Goal: Information Seeking & Learning: Learn about a topic

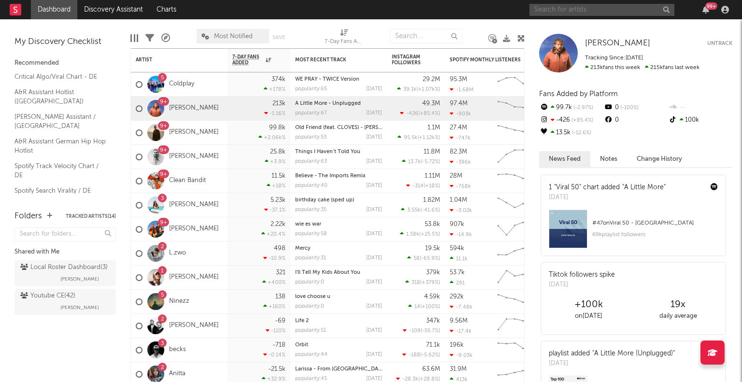
click at [572, 14] on input "text" at bounding box center [601, 10] width 145 height 12
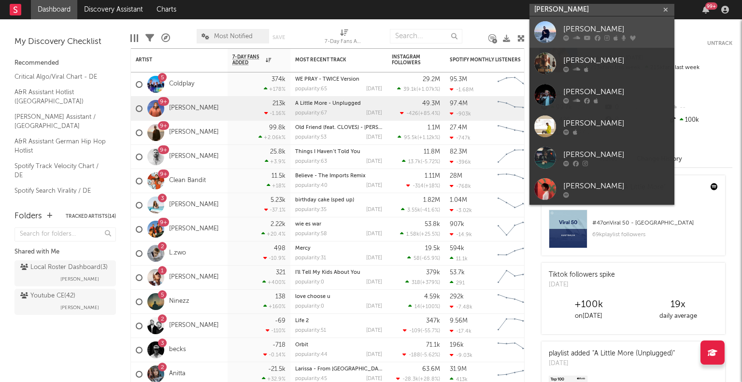
type input "[PERSON_NAME]"
click at [573, 23] on div "[PERSON_NAME]" at bounding box center [616, 29] width 106 height 12
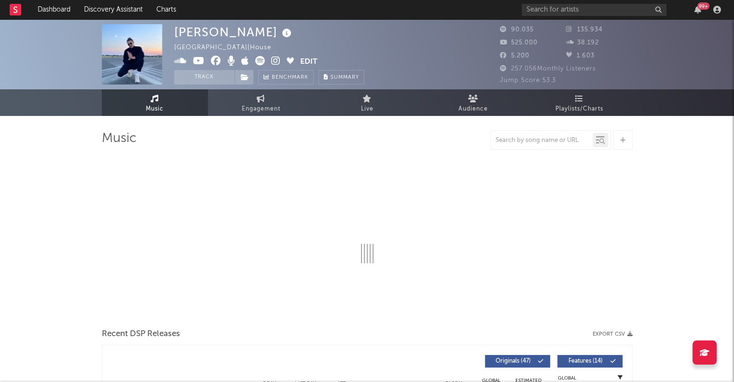
select select "6m"
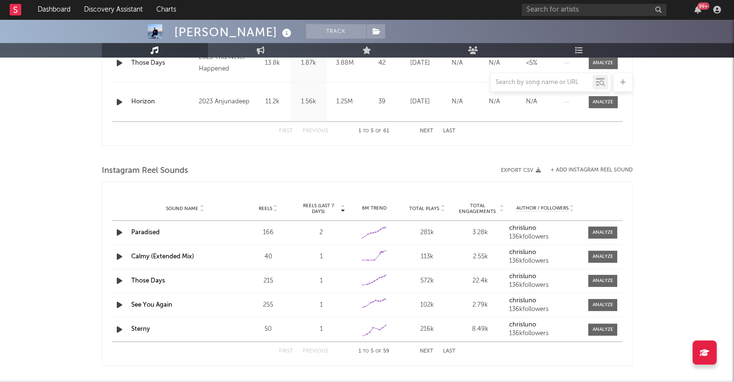
scroll to position [620, 0]
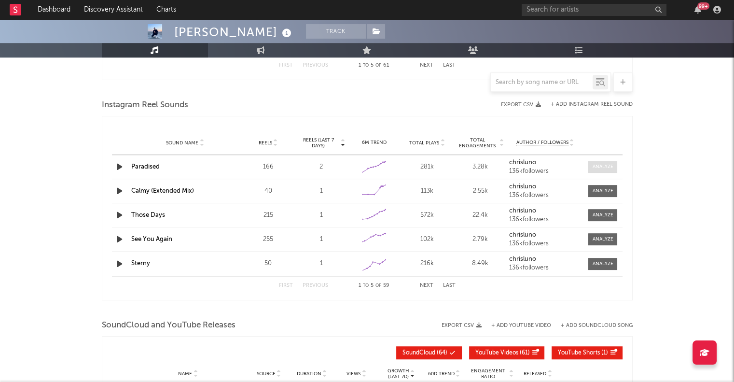
click at [611, 168] on div at bounding box center [603, 166] width 21 height 7
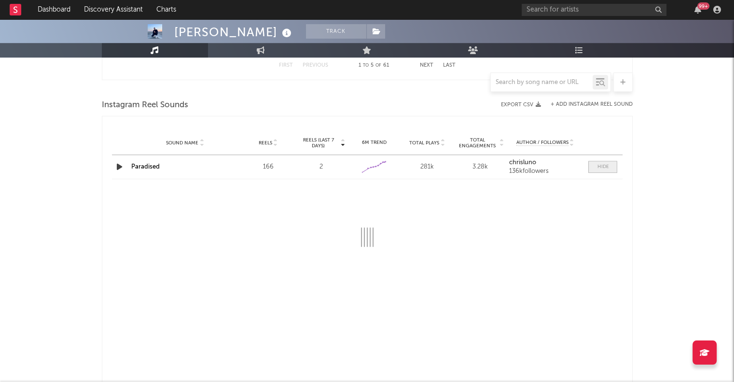
select select "6m"
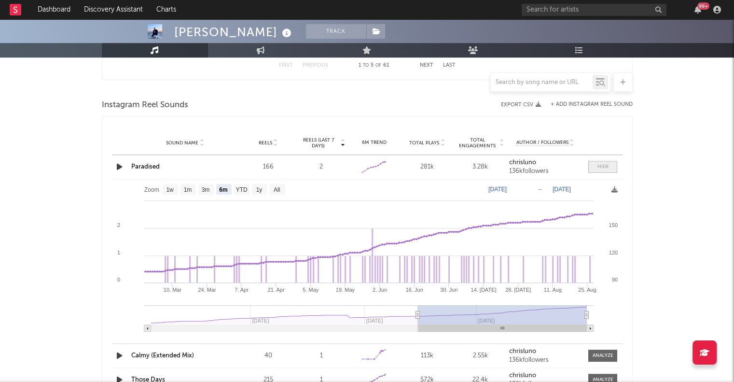
click at [604, 167] on div at bounding box center [603, 166] width 12 height 7
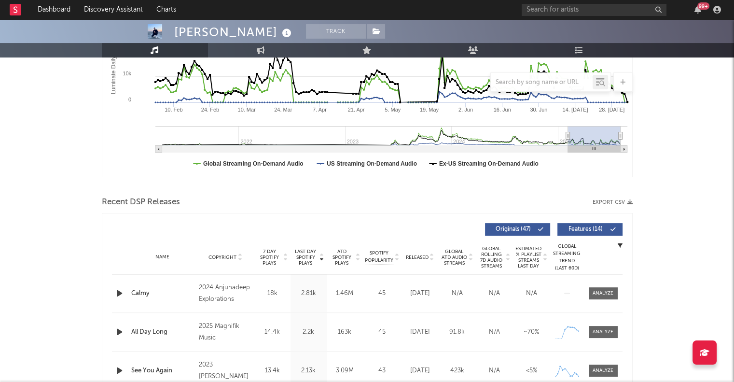
scroll to position [0, 0]
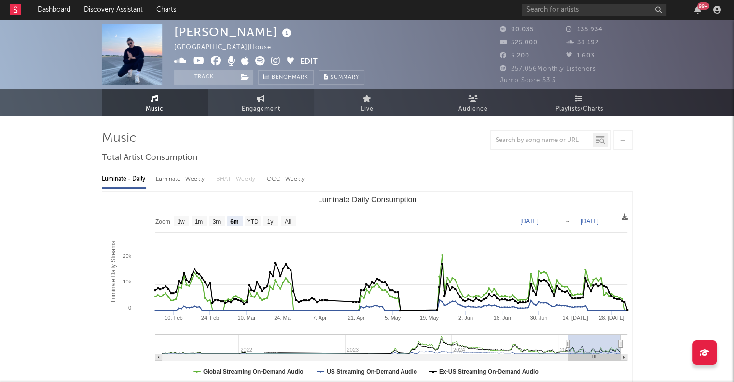
click at [262, 106] on span "Engagement" at bounding box center [261, 109] width 39 height 12
select select "1w"
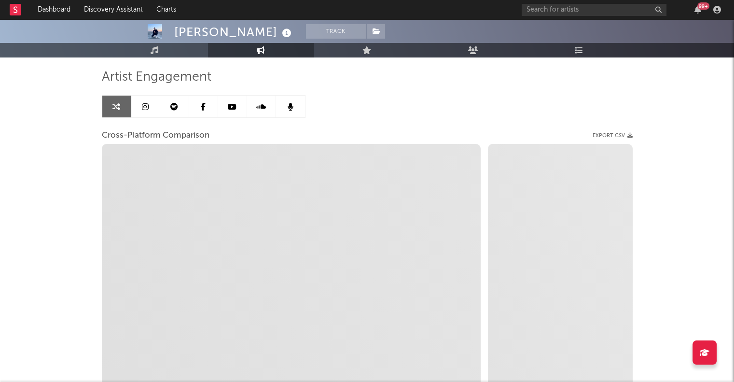
scroll to position [62, 0]
select select "1m"
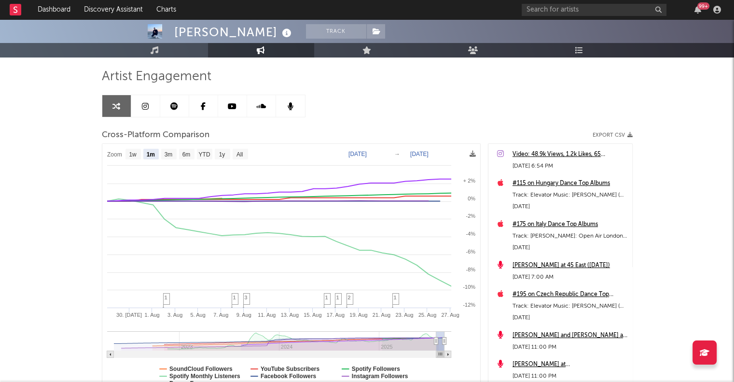
click at [169, 110] on link at bounding box center [174, 106] width 29 height 22
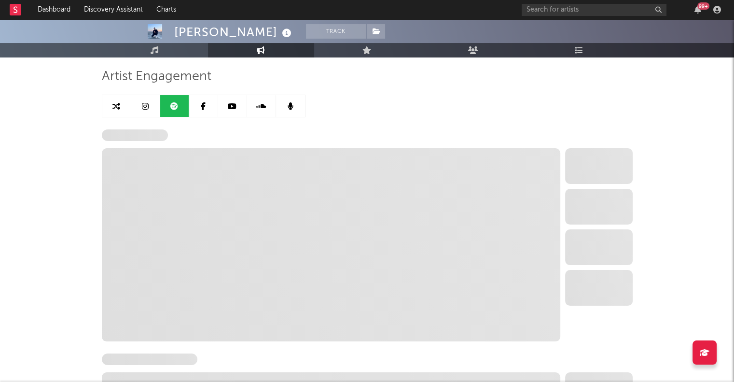
select select "6m"
select select "1w"
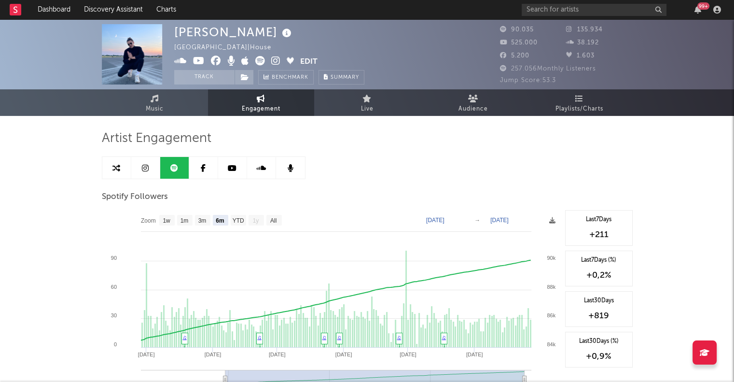
click at [230, 162] on link at bounding box center [232, 168] width 29 height 22
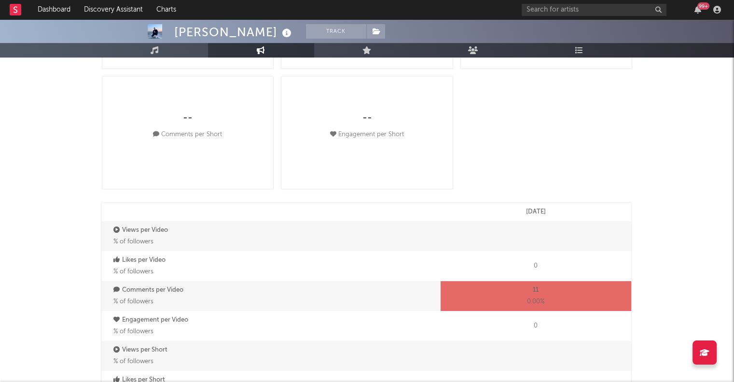
select select "6m"
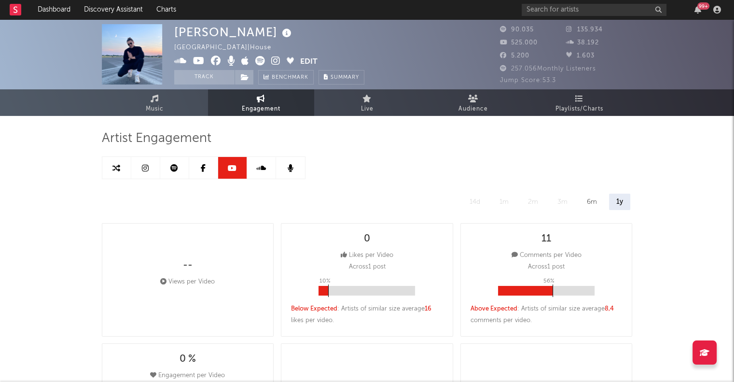
click at [260, 169] on icon at bounding box center [261, 168] width 10 height 8
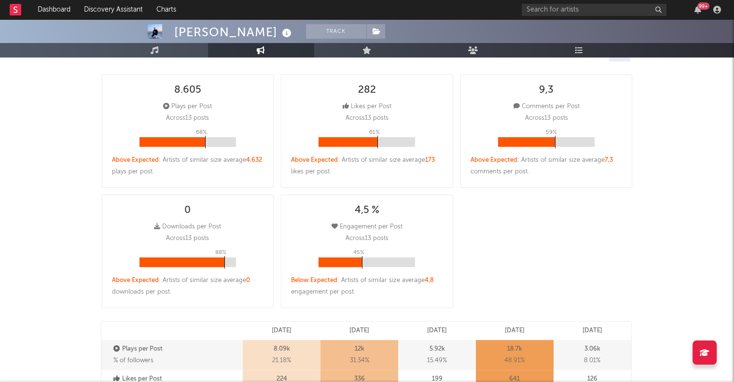
scroll to position [149, 0]
select select "6m"
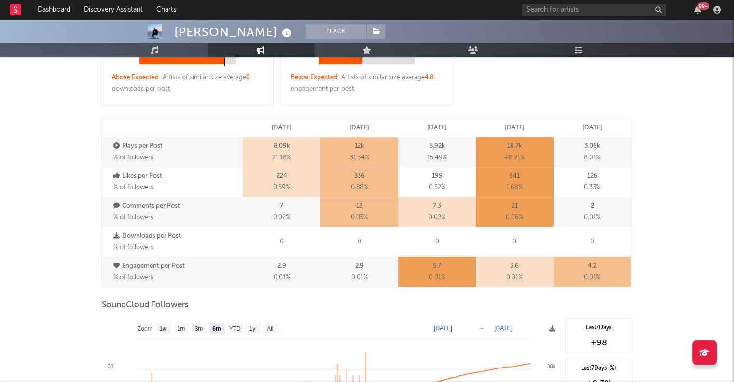
scroll to position [353, 0]
